Goal: Transaction & Acquisition: Purchase product/service

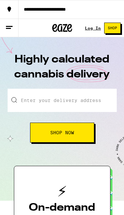
click at [110, 106] on input "Enter your delivery address" at bounding box center [63, 100] width 110 height 23
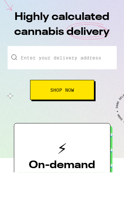
type input "6"
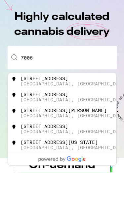
click at [90, 119] on div "[STREET_ADDRESS]" at bounding box center [72, 124] width 104 height 11
type input "[STREET_ADDRESS]"
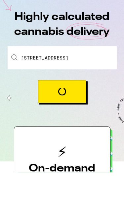
scroll to position [28, 0]
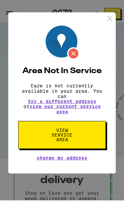
click at [113, 29] on img at bounding box center [110, 33] width 8 height 8
